Goal: Participate in discussion

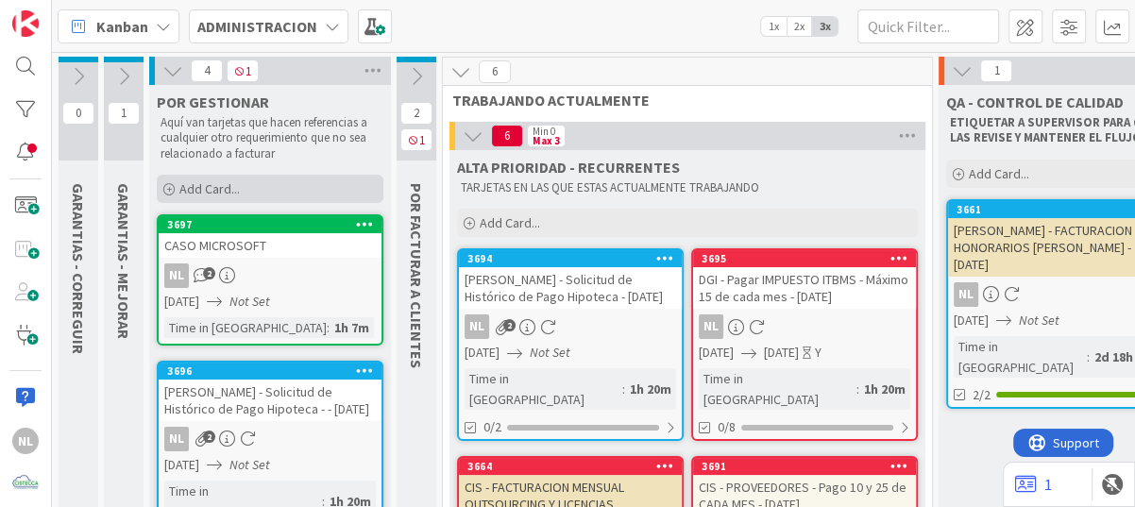
click at [165, 184] on icon at bounding box center [168, 189] width 11 height 11
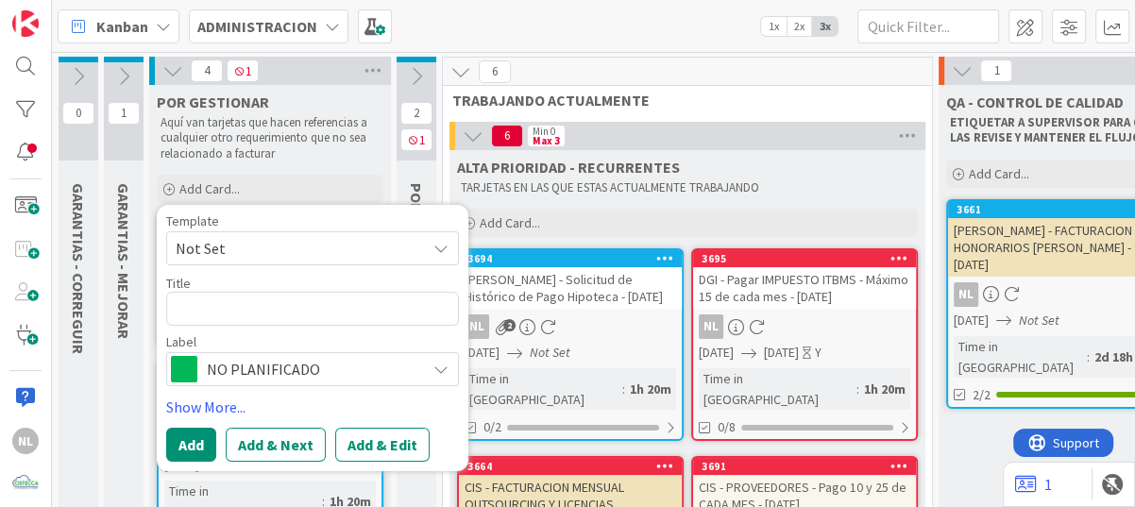
drag, startPoint x: 188, startPoint y: 297, endPoint x: 192, endPoint y: 308, distance: 11.0
click at [190, 300] on textarea at bounding box center [312, 309] width 293 height 34
type textarea "x"
type textarea "C"
type textarea "x"
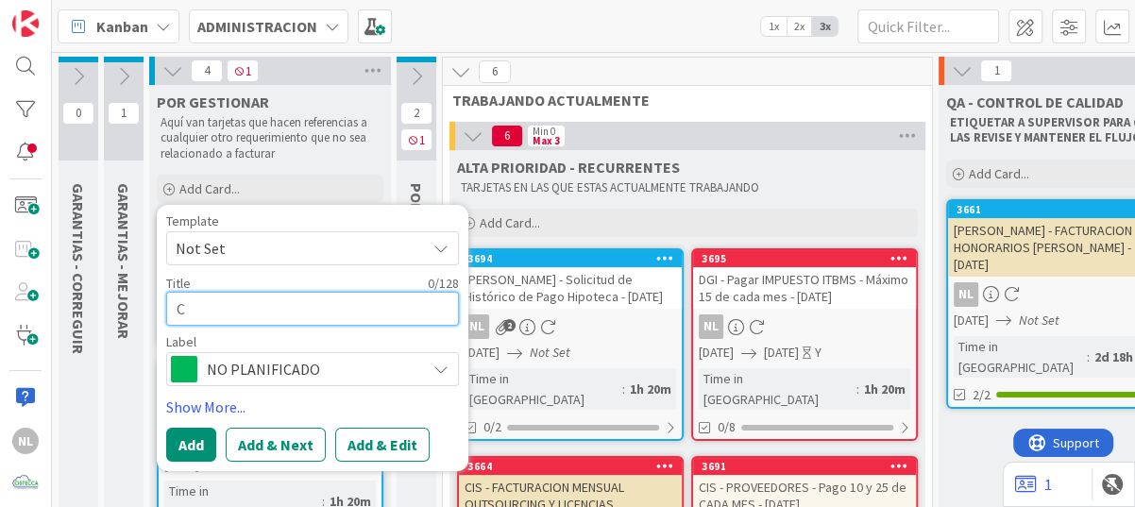
type textarea "CU"
type textarea "x"
type textarea "CUE"
type textarea "x"
type textarea "CUEN"
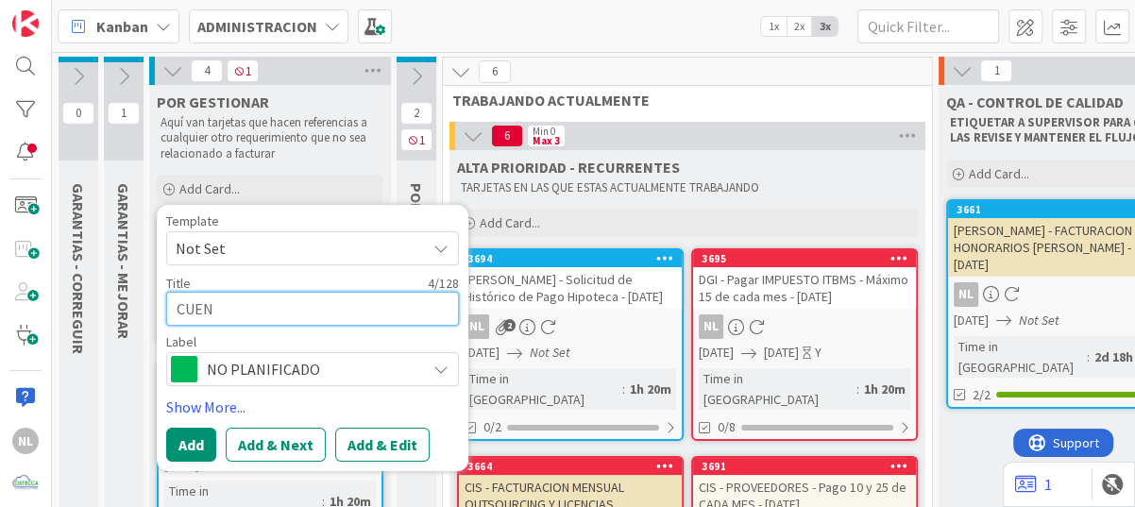
type textarea "x"
type textarea "CUENT"
type textarea "x"
type textarea "CUENTA"
type textarea "x"
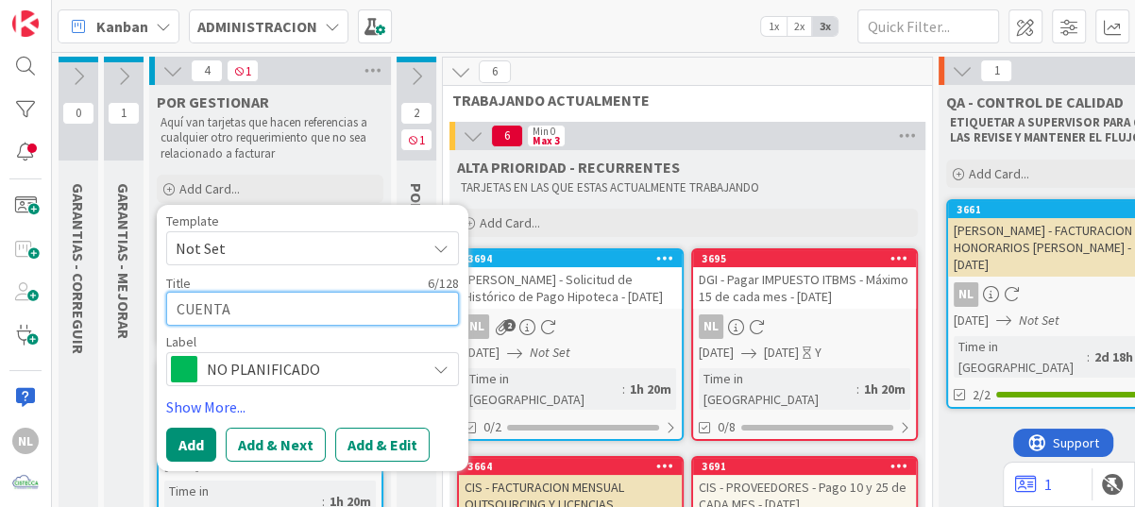
type textarea "CUENTA"
type textarea "x"
type textarea "CUENTA C"
type textarea "x"
type textarea "CUENTA CO"
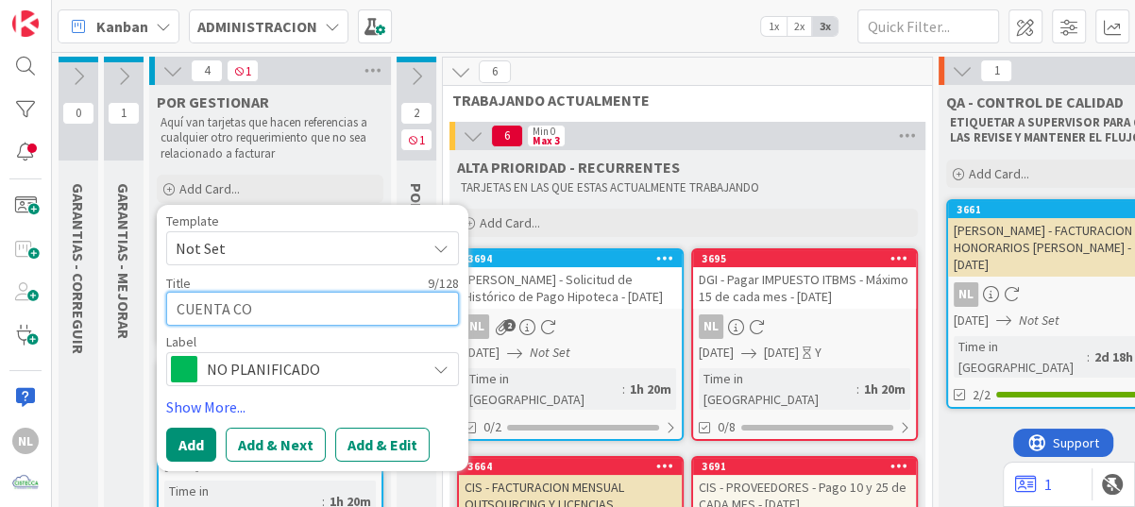
type textarea "x"
type textarea "CUENTA CON"
type textarea "x"
type textarea "CUENTA CONT"
type textarea "x"
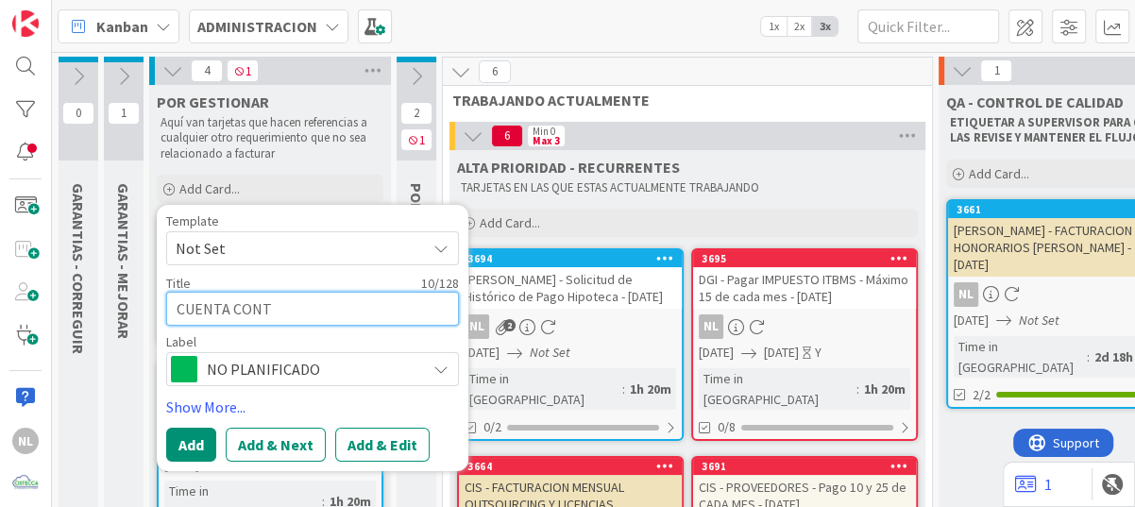
type textarea "CUENTA CONTA"
type textarea "x"
type textarea "CUENTA CONTAB"
type textarea "x"
type textarea "CUENTA CONTABL"
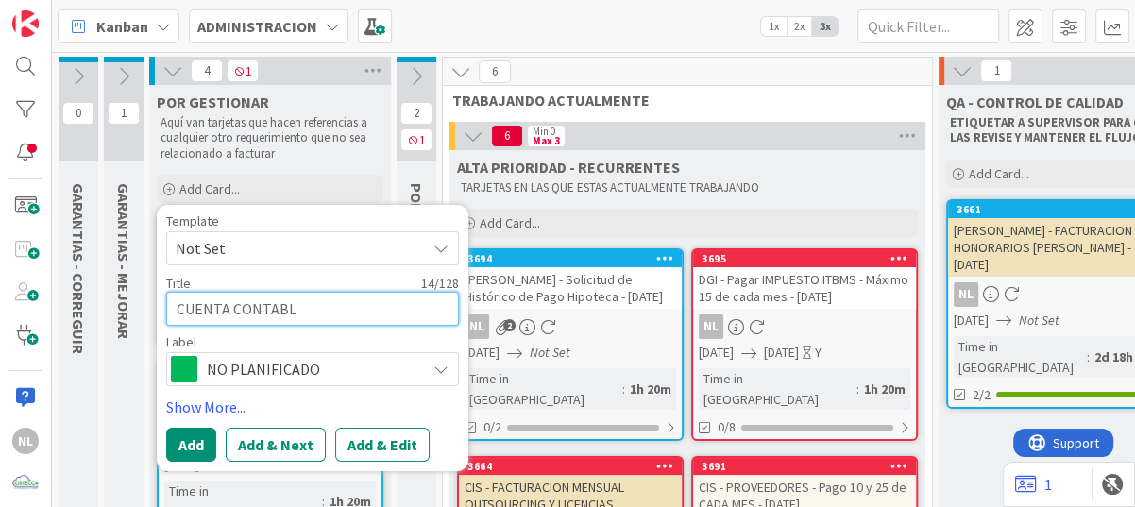
type textarea "x"
type textarea "CUENTA CONTABLE"
type textarea "x"
type textarea "CUENTA CONTABLE"
type textarea "x"
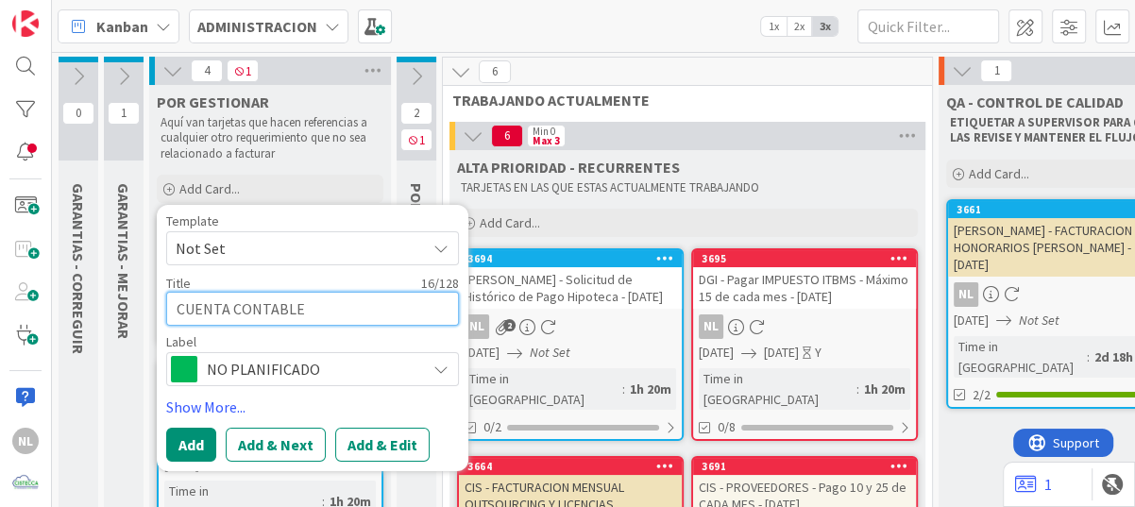
type textarea "CUENTA CONTABLE M"
type textarea "x"
type textarea "CUENTA CONTABLE MI"
type textarea "x"
type textarea "CUENTA CONTABLE MIC"
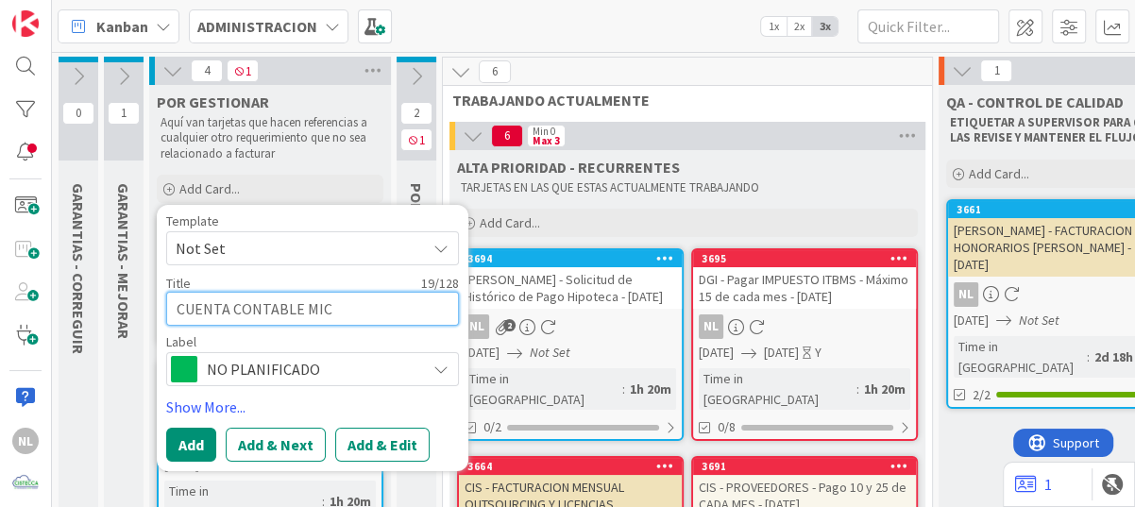
type textarea "x"
type textarea "CUENTA CONTABLE MICR"
type textarea "x"
type textarea "CUENTA CONTABLE MICRO"
type textarea "x"
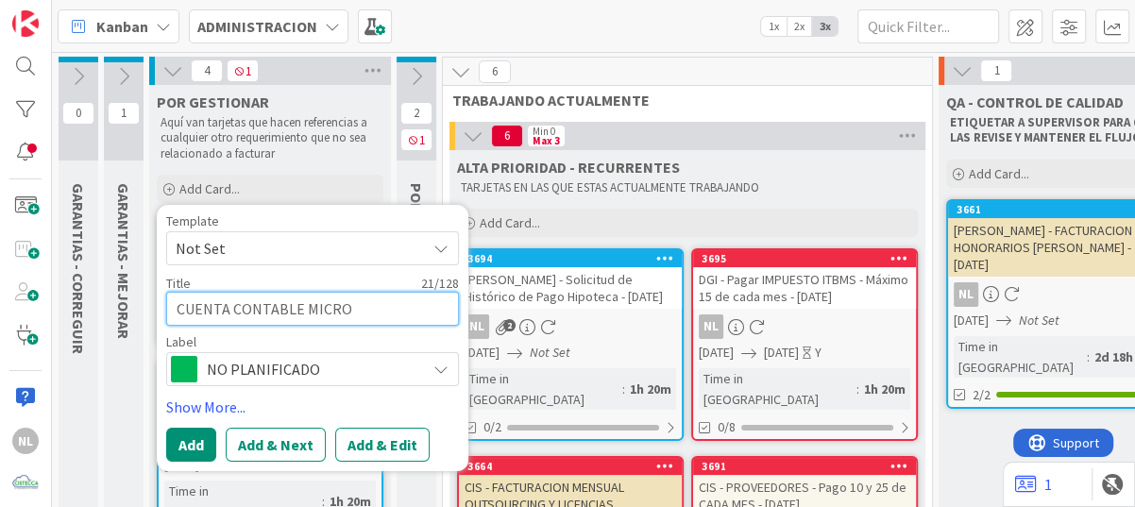
type textarea "CUENTA CONTABLE MICROS"
type textarea "x"
type textarea "CUENTA CONTABLE MICROSO"
type textarea "x"
type textarea "CUENTA CONTABLE MICROSOF"
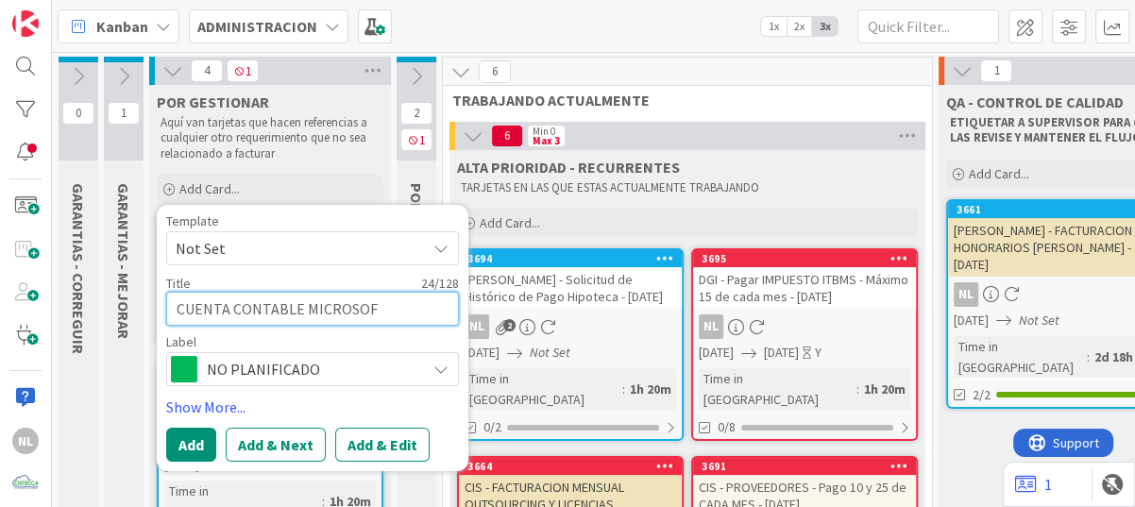
type textarea "x"
type textarea "CUENTA CONTABLE MICROSOFT"
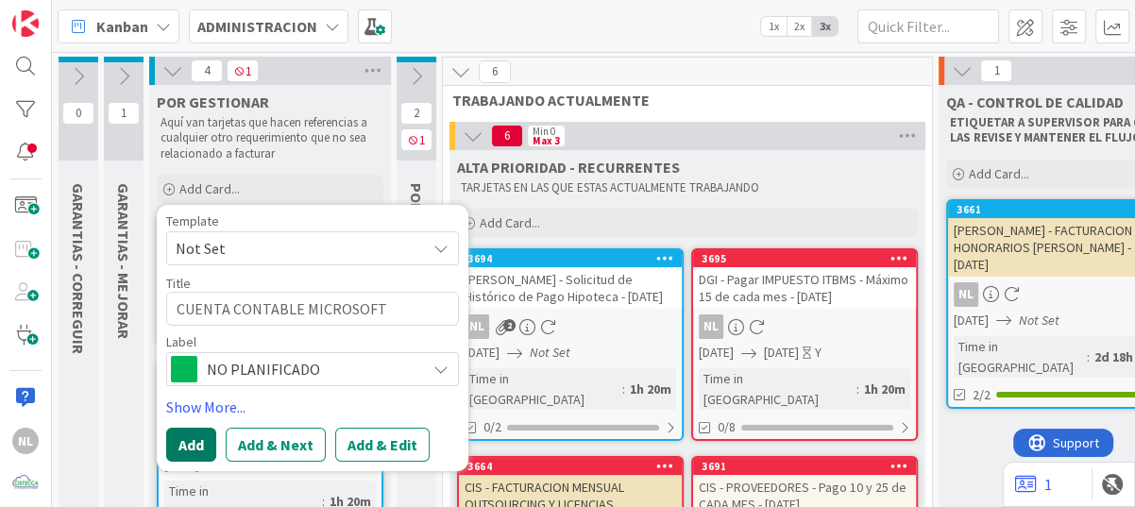
click at [192, 441] on button "Add" at bounding box center [191, 445] width 50 height 34
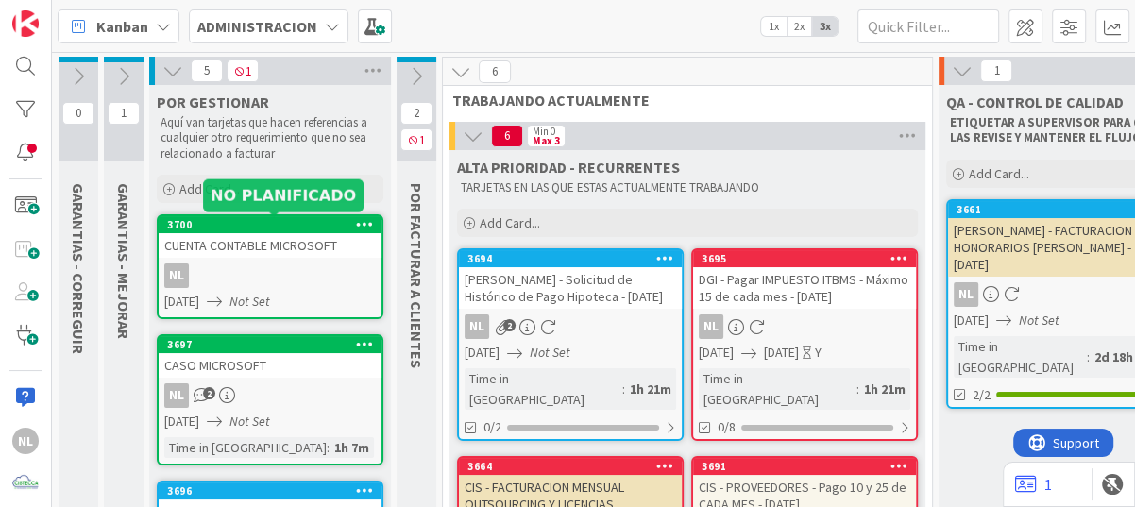
click at [296, 221] on div "3700" at bounding box center [274, 224] width 214 height 13
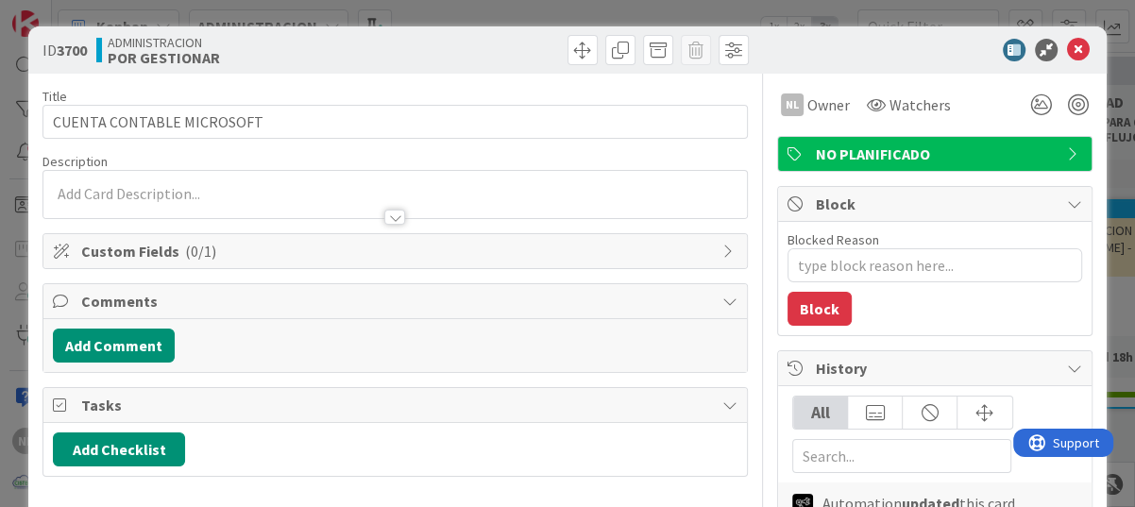
type textarea "x"
click at [106, 344] on button "Add Comment" at bounding box center [114, 345] width 122 height 34
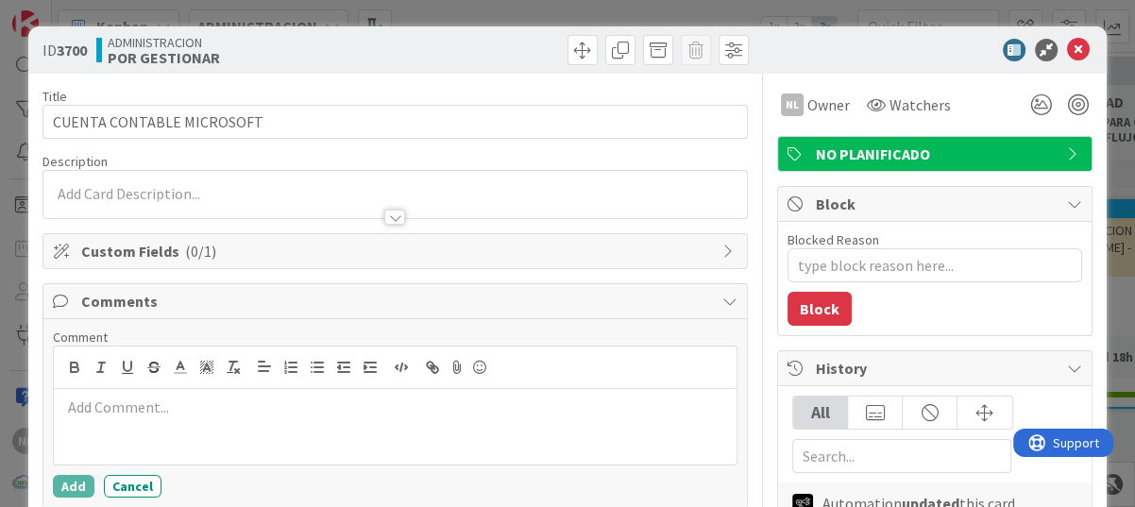
click at [108, 396] on p at bounding box center [394, 407] width 667 height 22
click at [96, 411] on p at bounding box center [394, 407] width 667 height 22
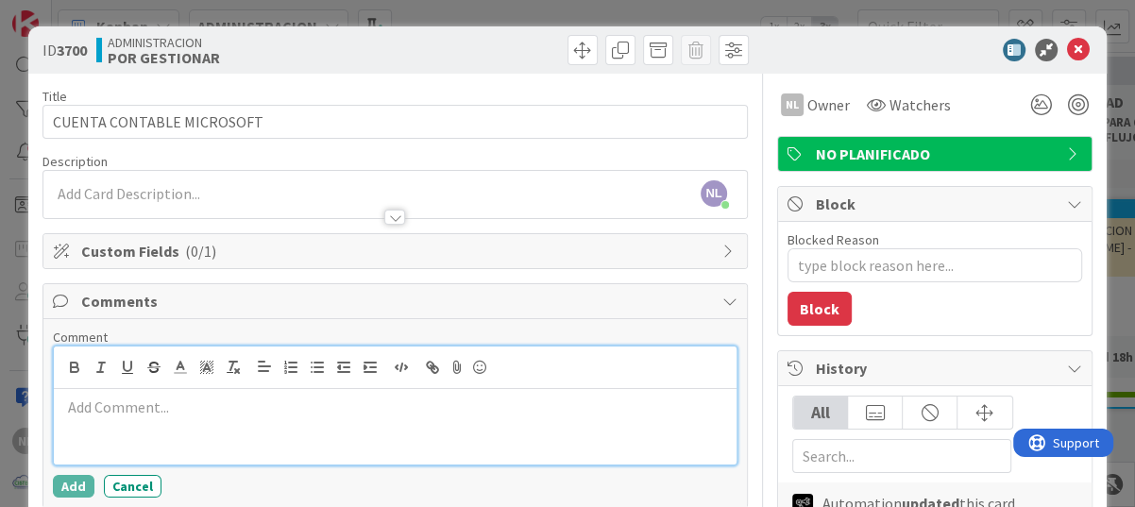
click at [78, 410] on p at bounding box center [394, 407] width 667 height 22
click at [473, 402] on p "Actualmente se ha estado utilizado costo de licencias microsoft" at bounding box center [394, 407] width 667 height 22
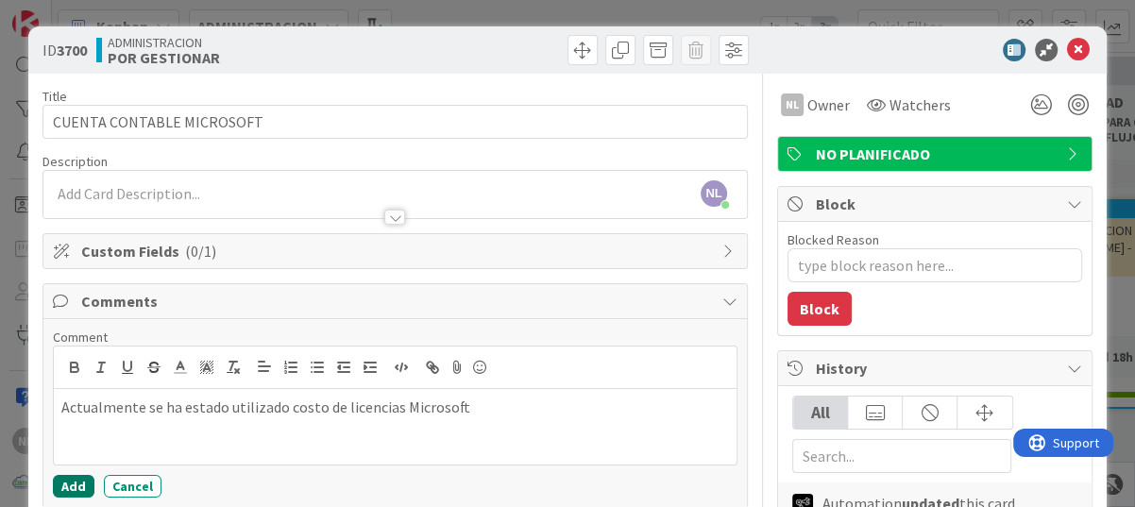
click at [58, 487] on button "Add" at bounding box center [74, 486] width 42 height 23
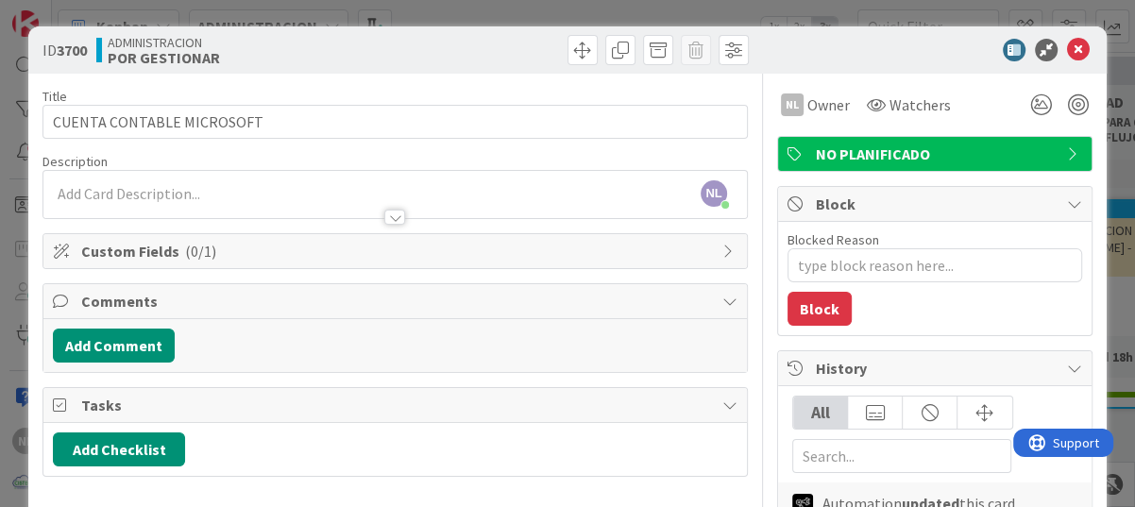
type textarea "x"
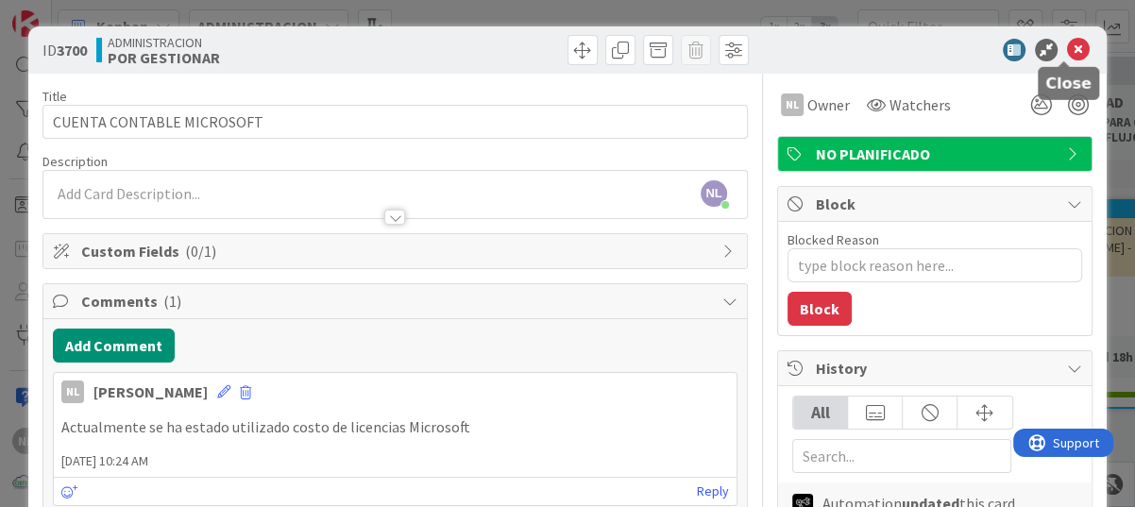
click at [1067, 48] on icon at bounding box center [1078, 50] width 23 height 23
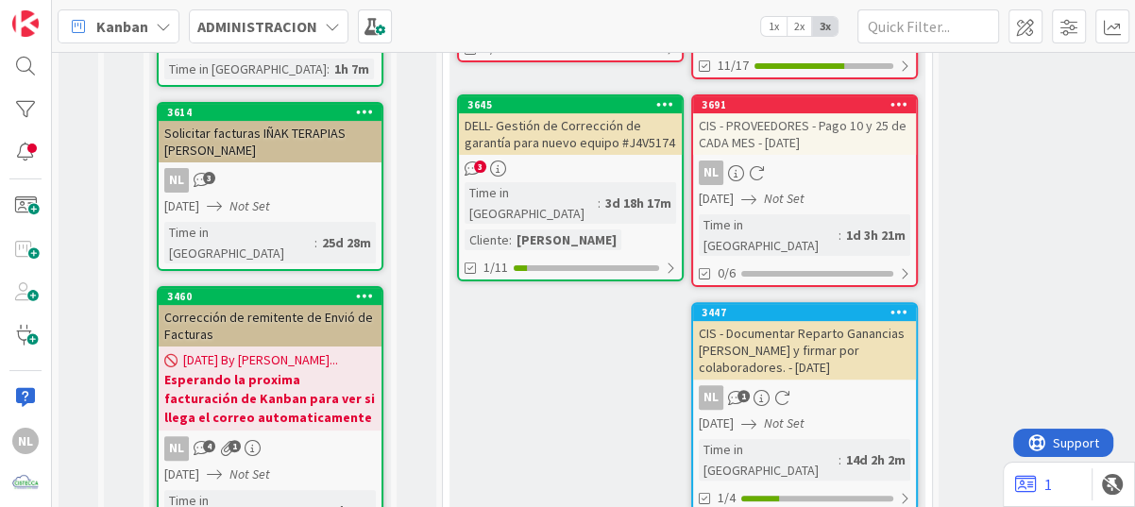
scroll to position [472, 0]
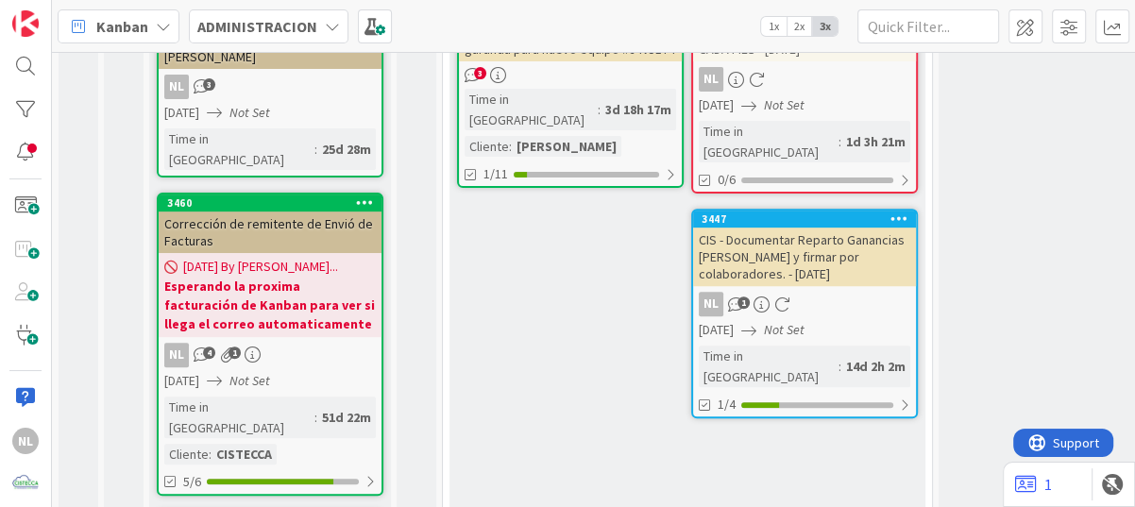
click at [357, 195] on icon at bounding box center [365, 201] width 18 height 13
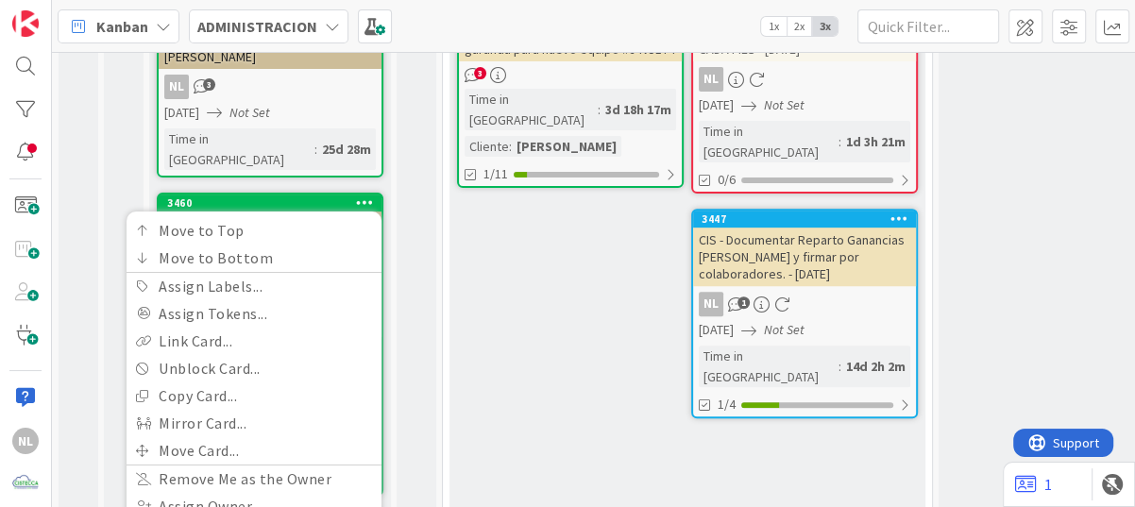
click at [338, 166] on div "POR GESTIONAR Aquí van tarjetas que hacen referencias a cualquier otro requerim…" at bounding box center [270, 158] width 242 height 1091
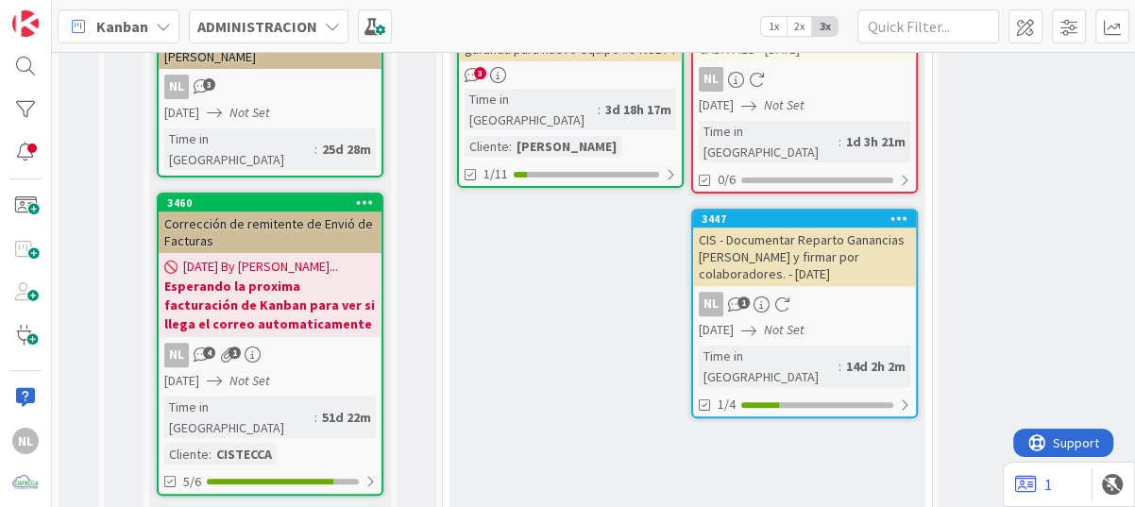
click at [295, 211] on div "Corrección de remitente de Envió de Facturas" at bounding box center [270, 232] width 223 height 42
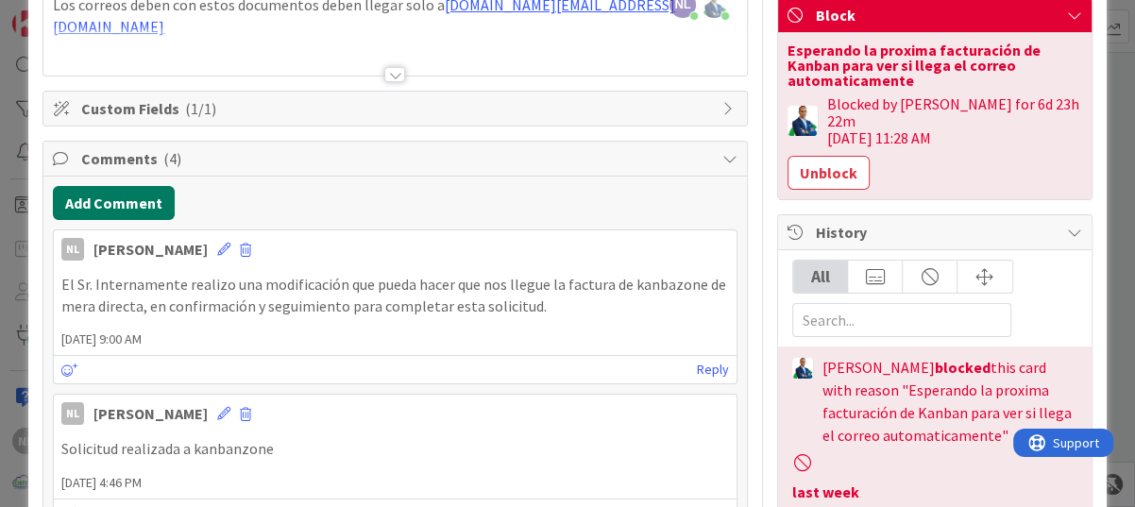
click at [129, 196] on button "Add Comment" at bounding box center [114, 203] width 122 height 34
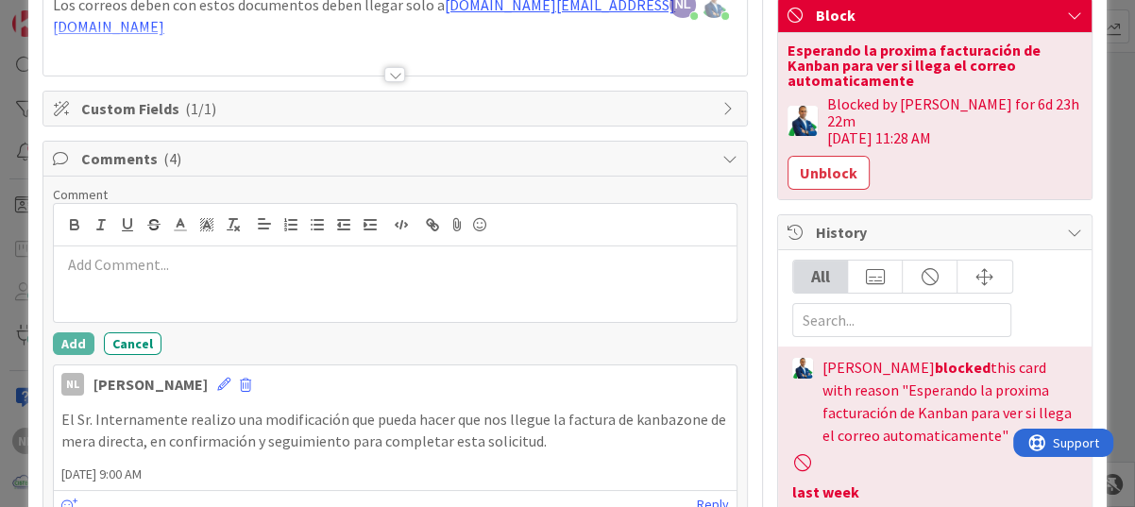
click at [74, 270] on p at bounding box center [394, 265] width 667 height 22
click at [64, 261] on p """ at bounding box center [394, 265] width 667 height 22
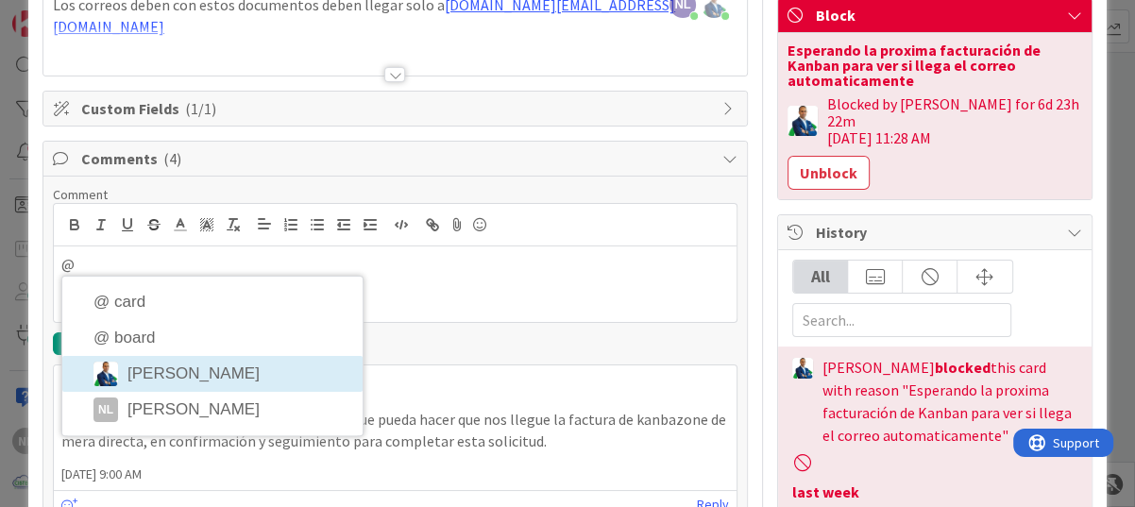
click at [183, 372] on li "[PERSON_NAME]" at bounding box center [212, 374] width 300 height 36
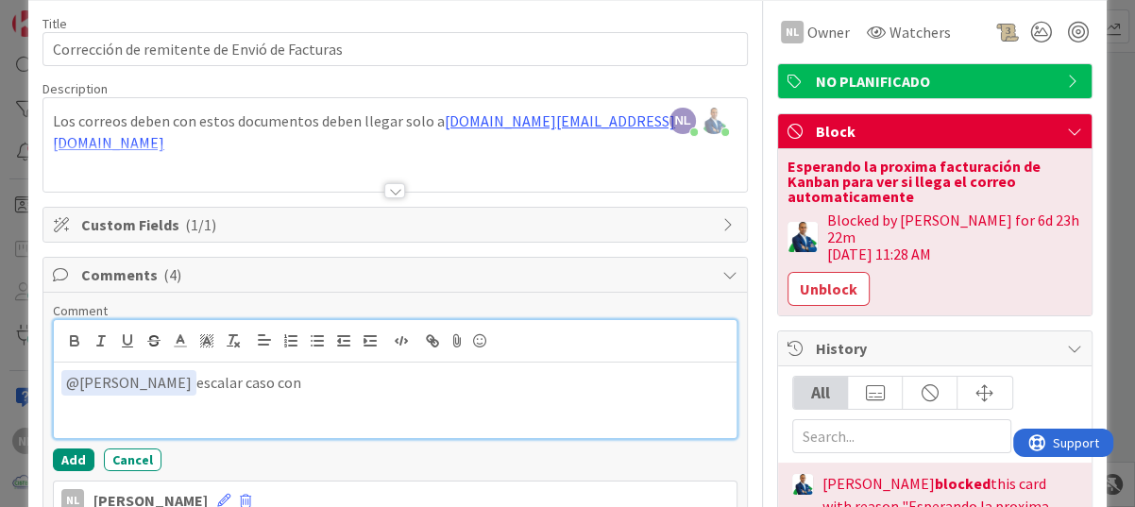
scroll to position [94, 0]
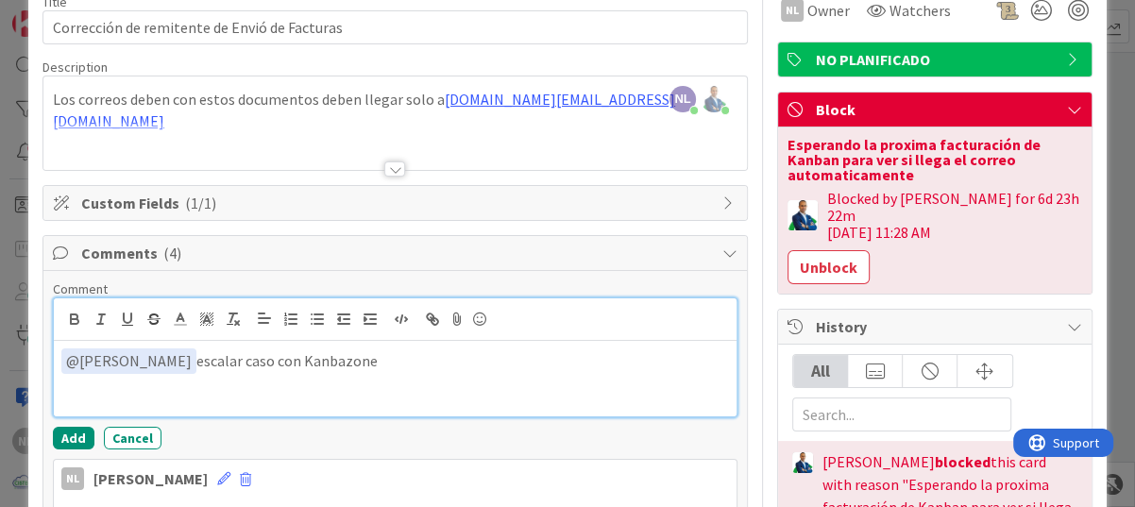
drag, startPoint x: 323, startPoint y: 362, endPoint x: 367, endPoint y: 362, distance: 44.4
click at [367, 362] on p "﻿ @ [PERSON_NAME] ﻿ escalar caso con Kanbazone" at bounding box center [394, 360] width 667 height 25
click at [373, 362] on p "﻿ @ [PERSON_NAME] ﻿ escalar caso con Kanbanzone" at bounding box center [394, 360] width 667 height 25
drag, startPoint x: 313, startPoint y: 359, endPoint x: 286, endPoint y: 361, distance: 27.4
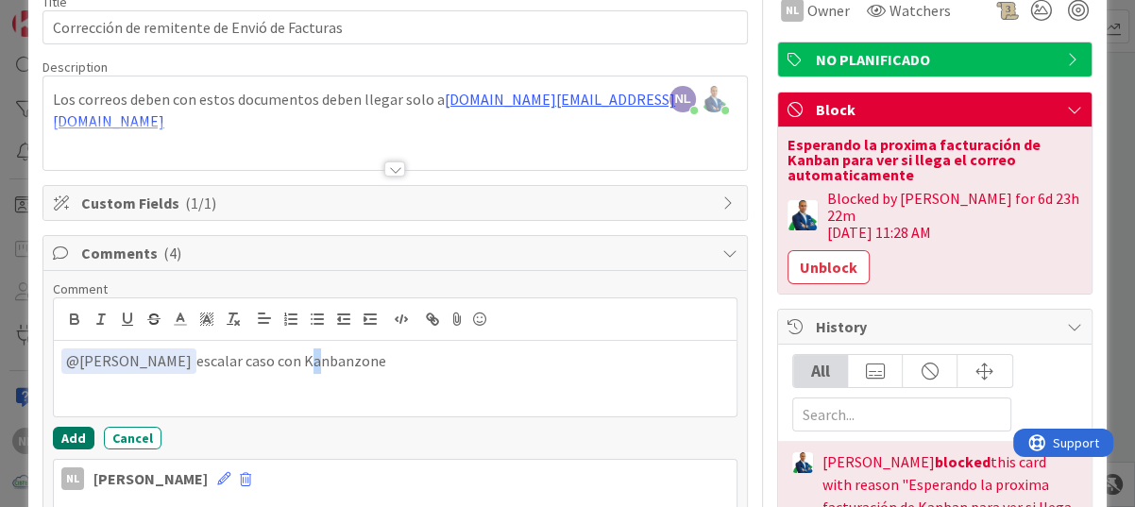
click at [72, 431] on button "Add" at bounding box center [74, 438] width 42 height 23
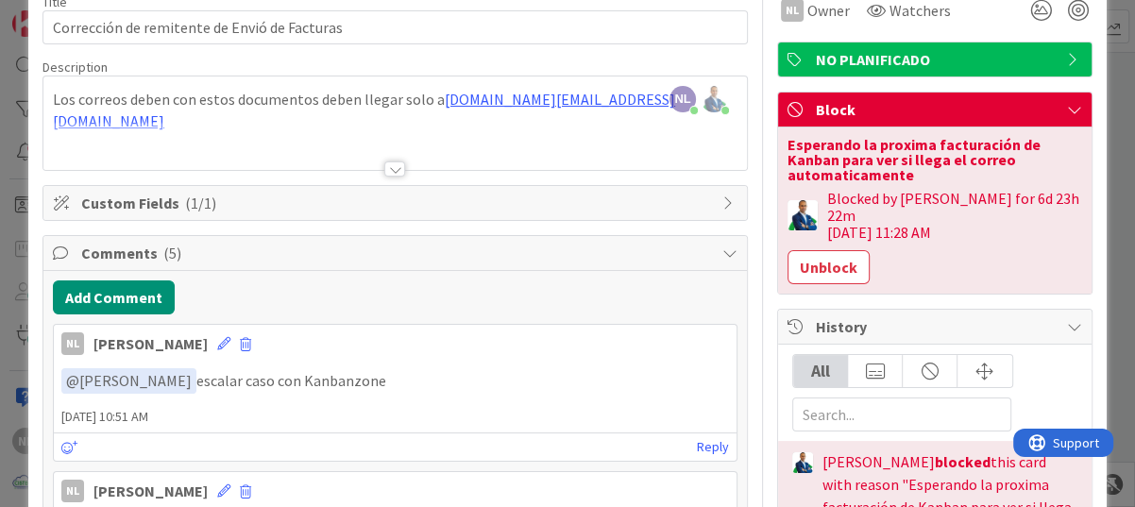
scroll to position [0, 0]
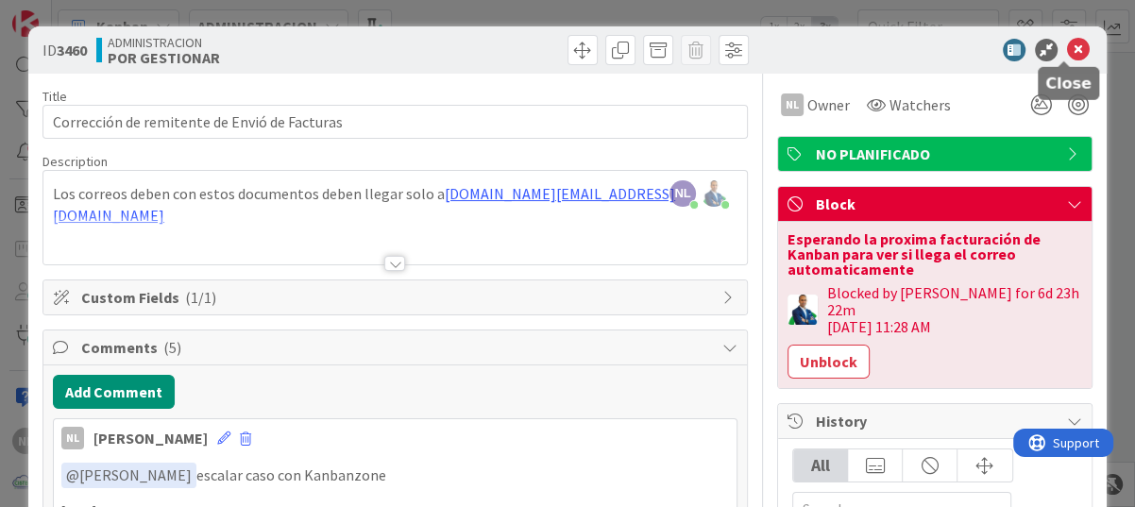
click at [1067, 44] on icon at bounding box center [1078, 50] width 23 height 23
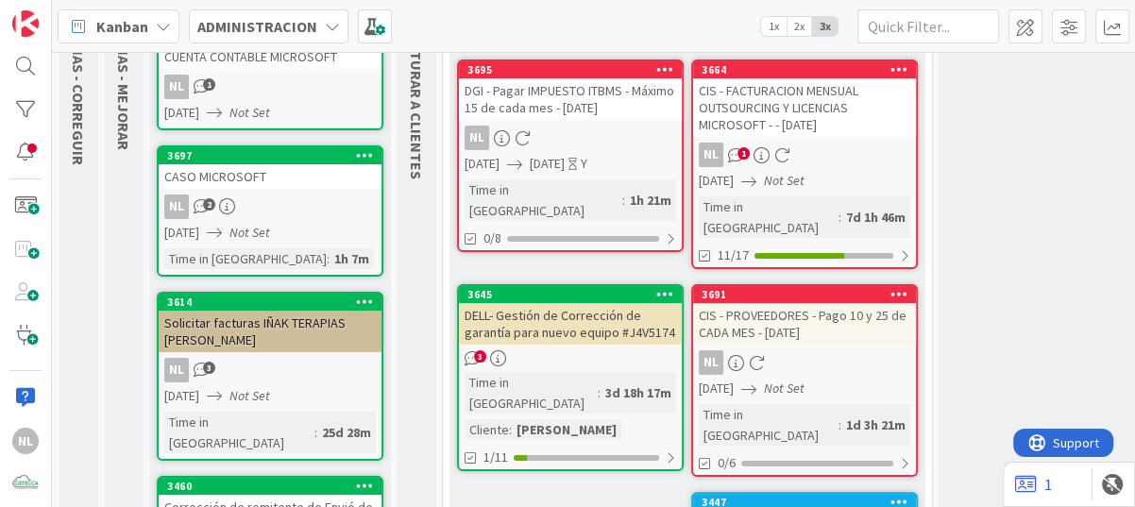
scroll to position [94, 0]
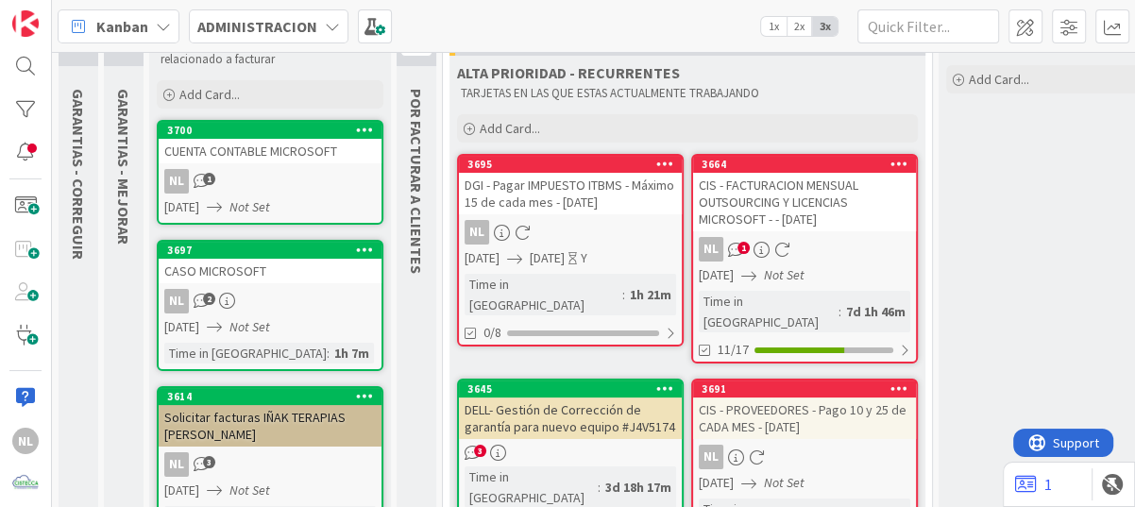
click at [235, 155] on div "CUENTA CONTABLE MICROSOFT" at bounding box center [270, 151] width 223 height 25
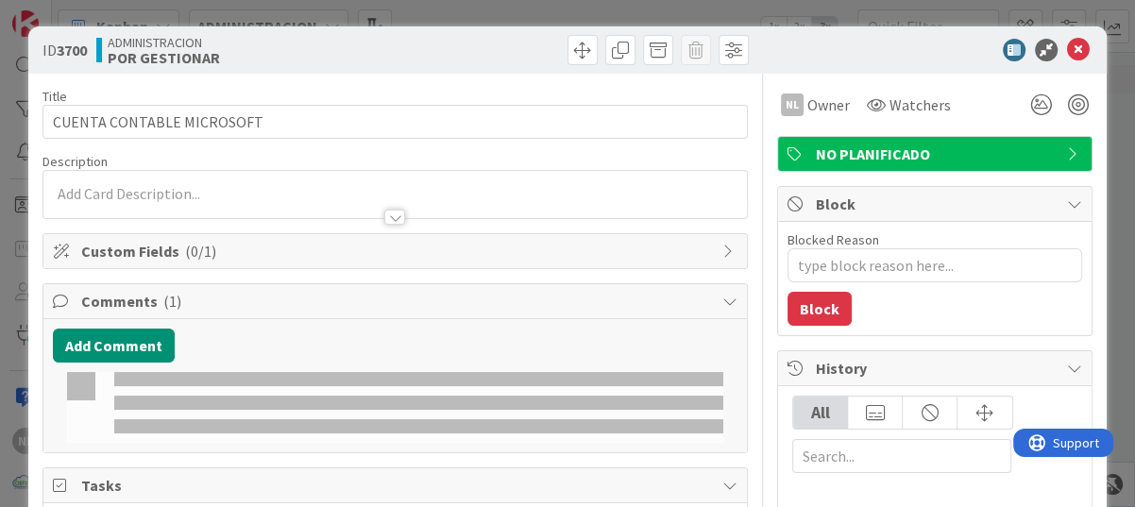
type textarea "x"
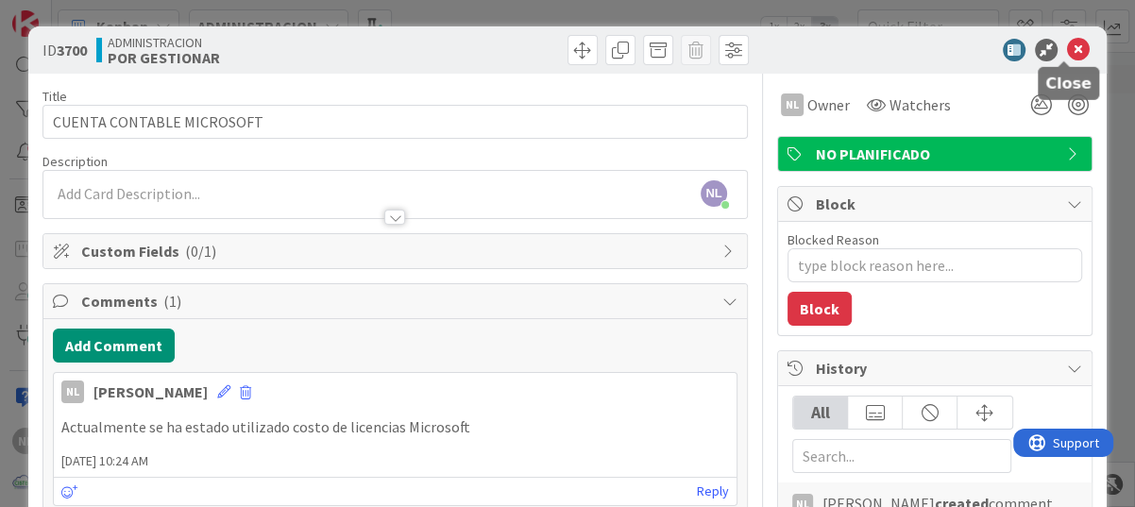
click at [1067, 48] on icon at bounding box center [1078, 50] width 23 height 23
